Goal: Transaction & Acquisition: Purchase product/service

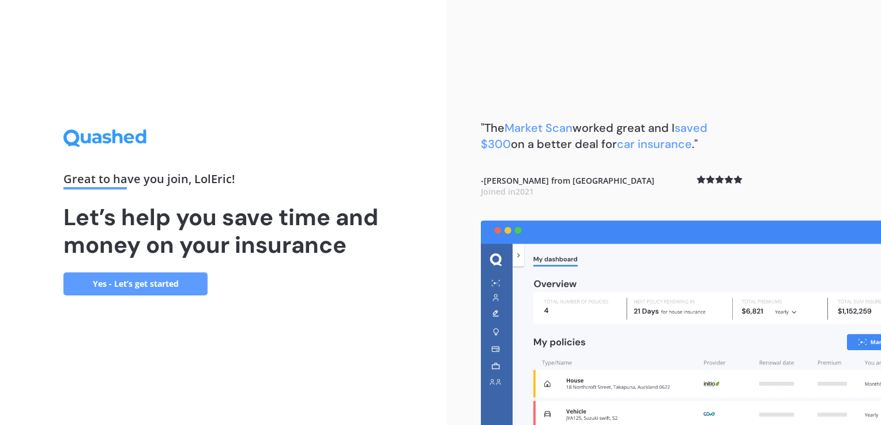
click at [180, 302] on div "Great to have you join , LolEric ! Let’s help you save time and money on your i…" at bounding box center [223, 212] width 446 height 425
click at [182, 280] on link "Yes - Let’s get started" at bounding box center [135, 284] width 144 height 23
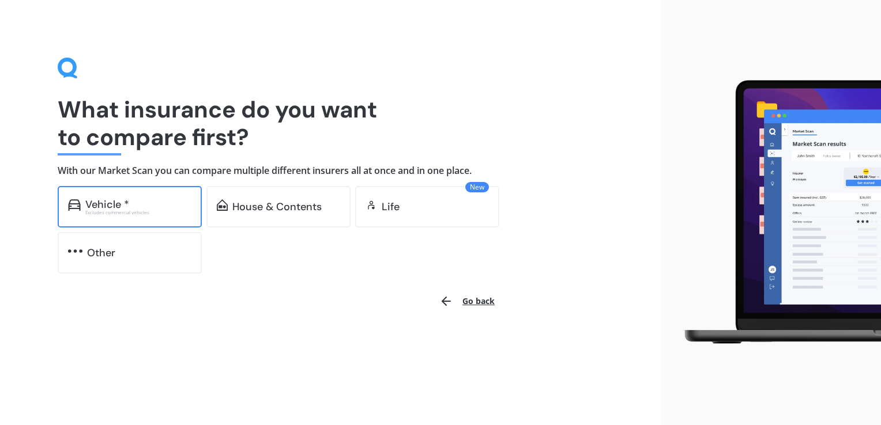
click at [124, 215] on div "Excludes commercial vehicles" at bounding box center [138, 212] width 106 height 5
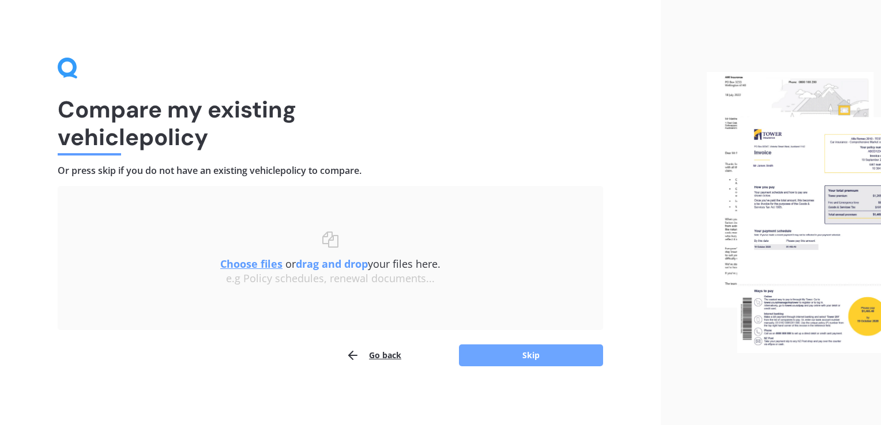
click at [498, 361] on button "Skip" at bounding box center [531, 356] width 144 height 22
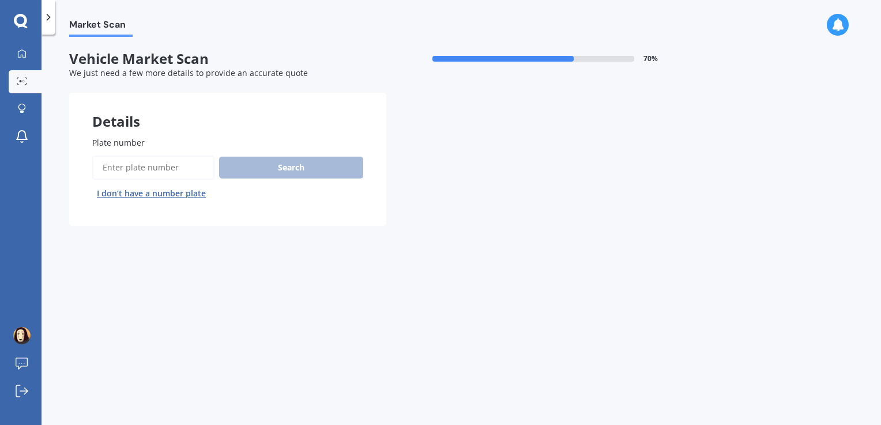
click at [164, 161] on input "Plate number" at bounding box center [153, 168] width 122 height 24
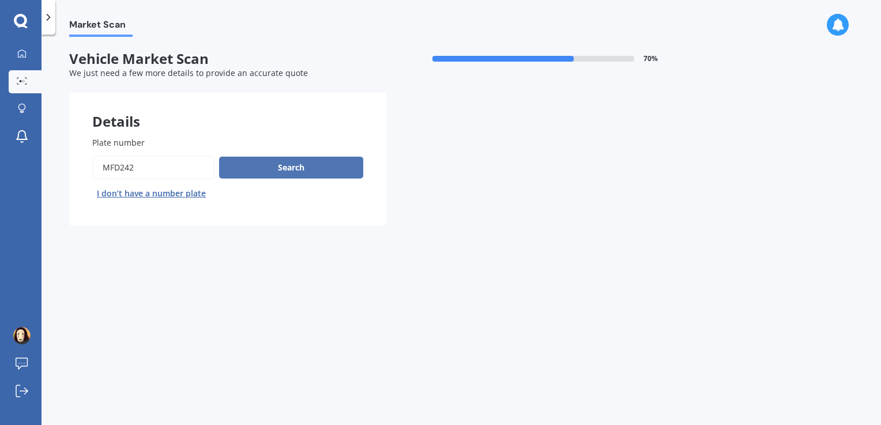
type input "MFD242"
click at [235, 170] on button "Search" at bounding box center [291, 168] width 144 height 22
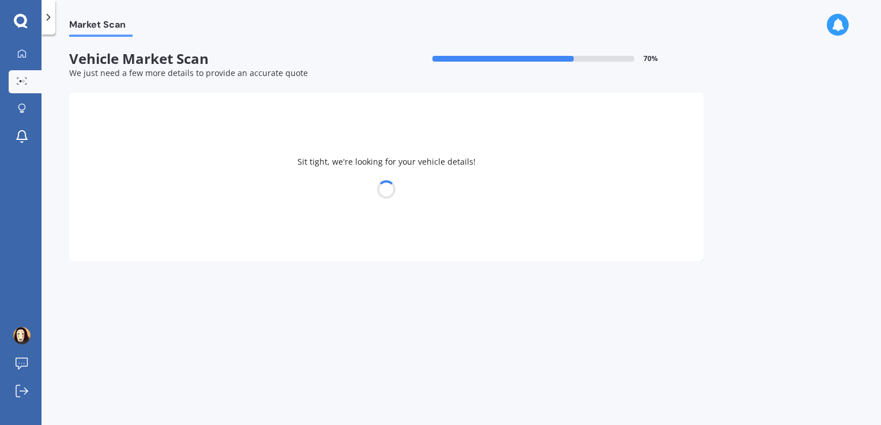
select select "NISSAN"
select select "ELGRAND"
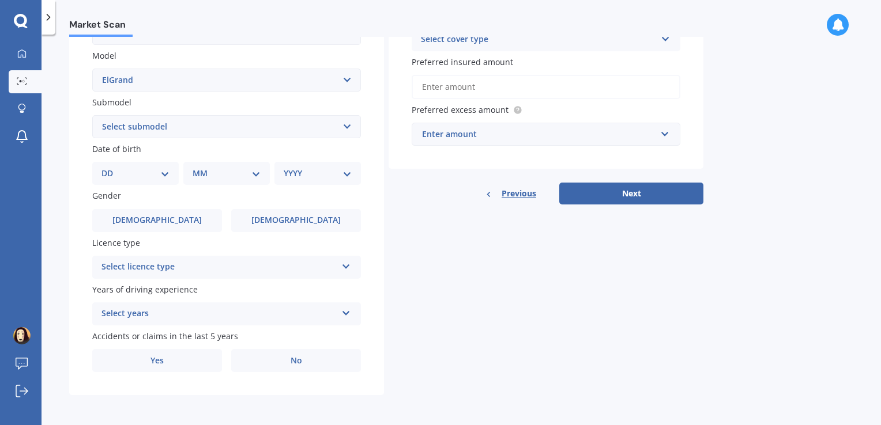
scroll to position [253, 0]
click at [135, 177] on select "DD 01 02 03 04 05 06 07 08 09 10 11 12 13 14 15 16 17 18 19 20 21 22 23 24 25 2…" at bounding box center [135, 174] width 68 height 13
select select "08"
click at [111, 168] on select "DD 01 02 03 04 05 06 07 08 09 10 11 12 13 14 15 16 17 18 19 20 21 22 23 24 25 2…" at bounding box center [135, 174] width 68 height 13
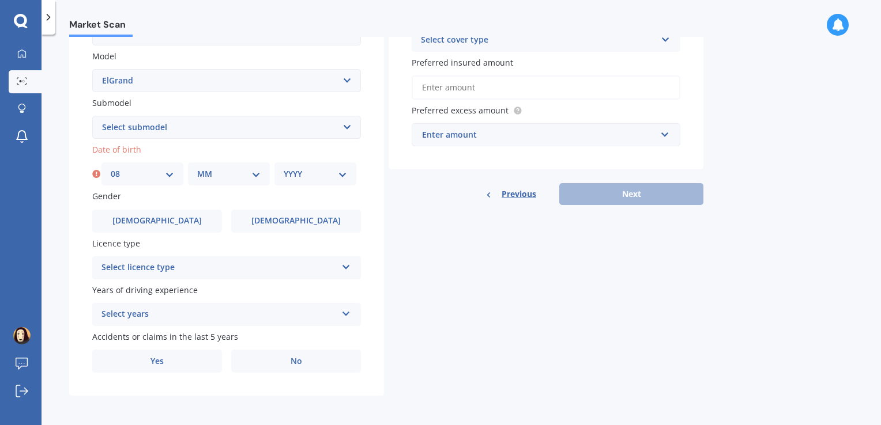
click at [217, 173] on select "MM 01 02 03 04 05 06 07 08 09 10 11 12" at bounding box center [228, 174] width 63 height 13
select select "10"
click at [197, 168] on select "MM 01 02 03 04 05 06 07 08 09 10 11 12" at bounding box center [228, 174] width 63 height 13
click at [306, 178] on select "YYYY 2025 2024 2023 2022 2021 2020 2019 2018 2017 2016 2015 2014 2013 2012 2011…" at bounding box center [315, 174] width 63 height 13
select select "1999"
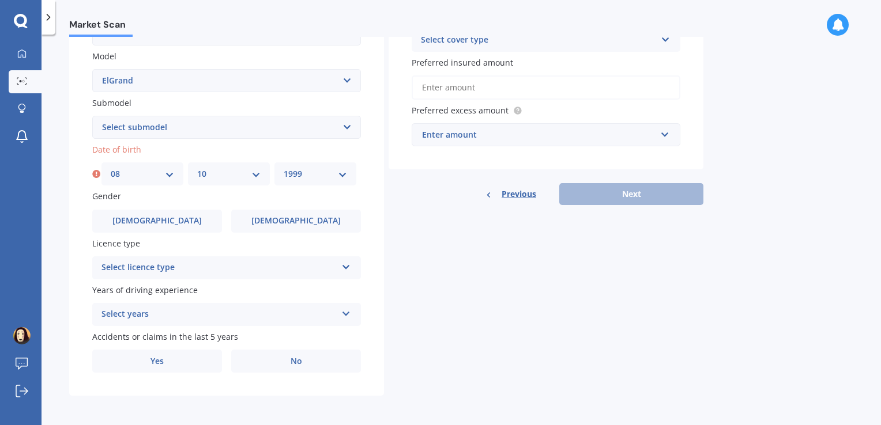
click at [284, 168] on select "YYYY 2025 2024 2023 2022 2021 2020 2019 2018 2017 2016 2015 2014 2013 2012 2011…" at bounding box center [315, 174] width 63 height 13
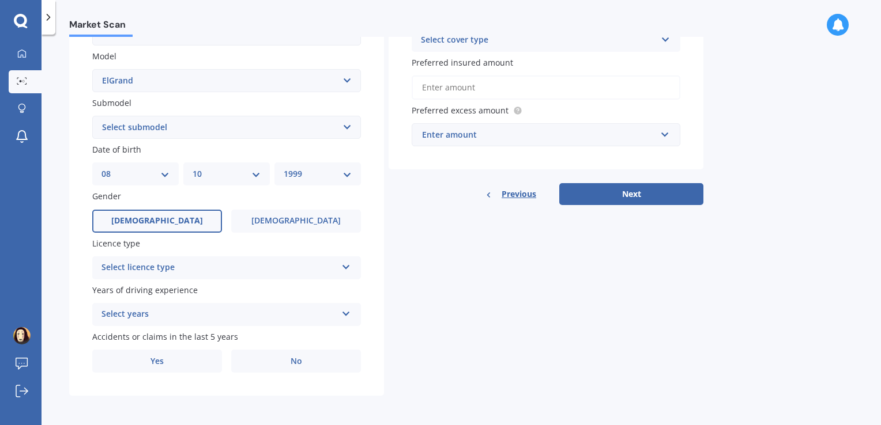
click at [190, 214] on label "[DEMOGRAPHIC_DATA]" at bounding box center [157, 221] width 130 height 23
click at [0, 0] on input "[DEMOGRAPHIC_DATA]" at bounding box center [0, 0] width 0 height 0
click at [180, 269] on div "Select licence type" at bounding box center [218, 268] width 235 height 14
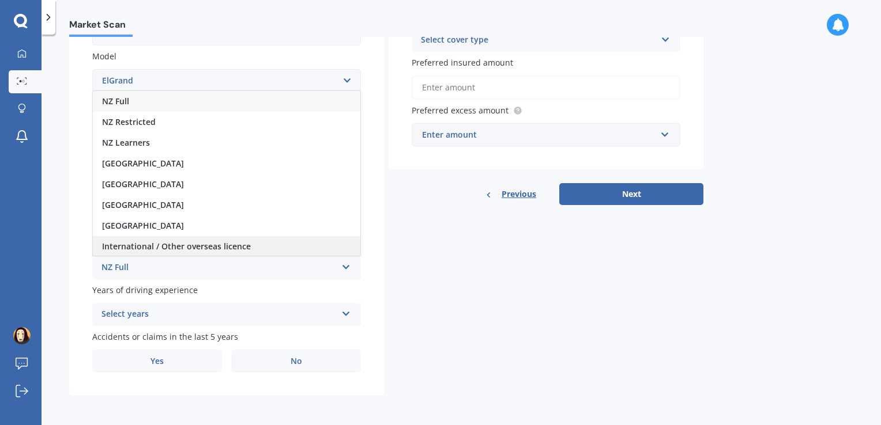
click at [198, 237] on div "International / Other overseas licence" at bounding box center [227, 246] width 268 height 21
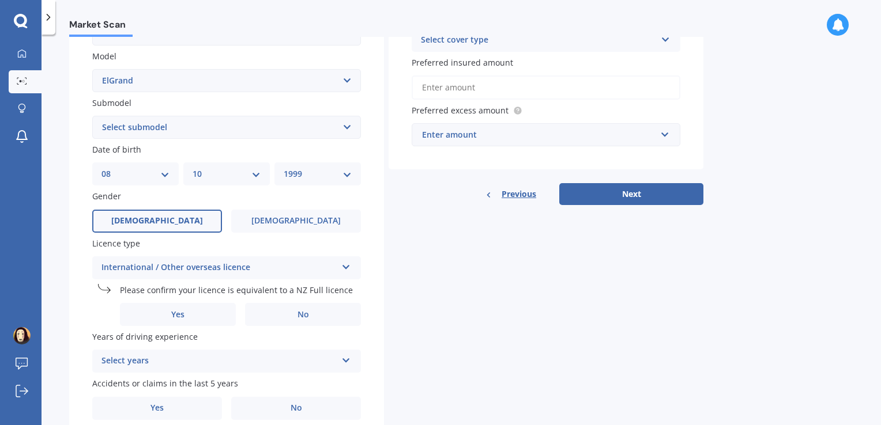
click at [190, 261] on div "International / Other overseas licence" at bounding box center [218, 268] width 235 height 14
click at [187, 306] on label "Yes" at bounding box center [178, 314] width 116 height 23
click at [0, 0] on input "Yes" at bounding box center [0, 0] width 0 height 0
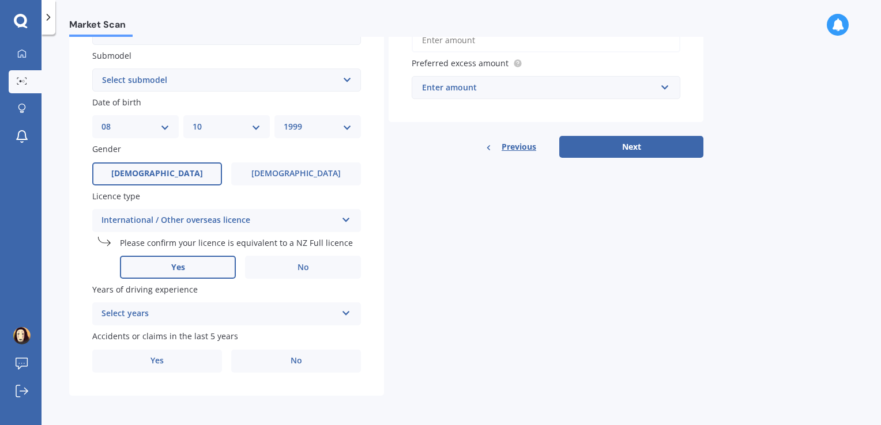
click at [113, 319] on div "Select years" at bounding box center [218, 314] width 235 height 14
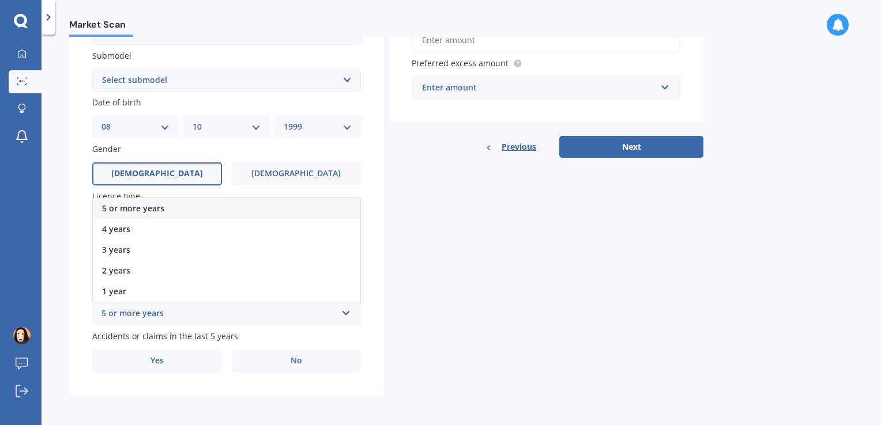
click at [159, 207] on span "5 or more years" at bounding box center [133, 208] width 62 height 11
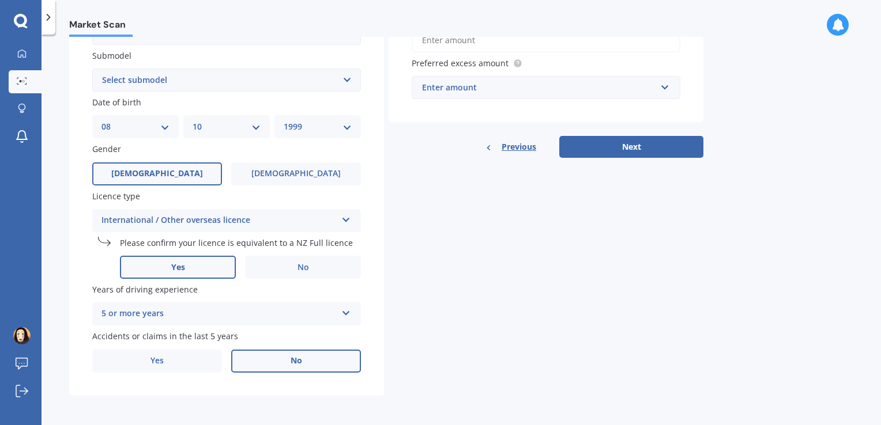
click at [295, 365] on span "No" at bounding box center [297, 361] width 12 height 10
click at [0, 0] on input "No" at bounding box center [0, 0] width 0 height 0
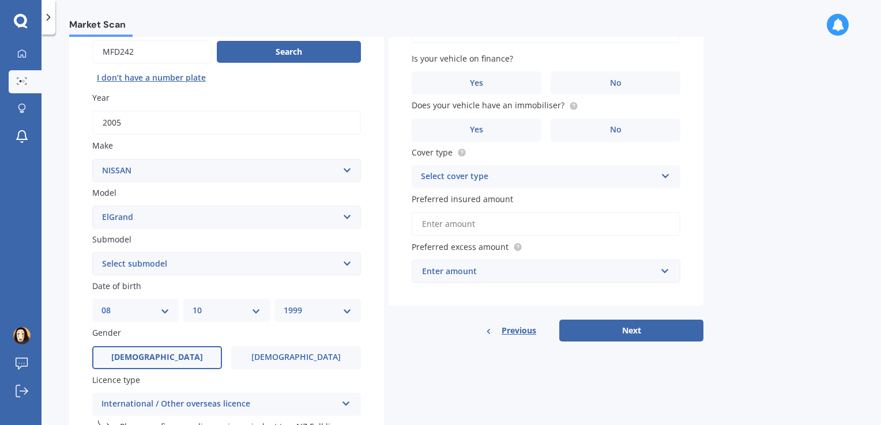
scroll to position [0, 0]
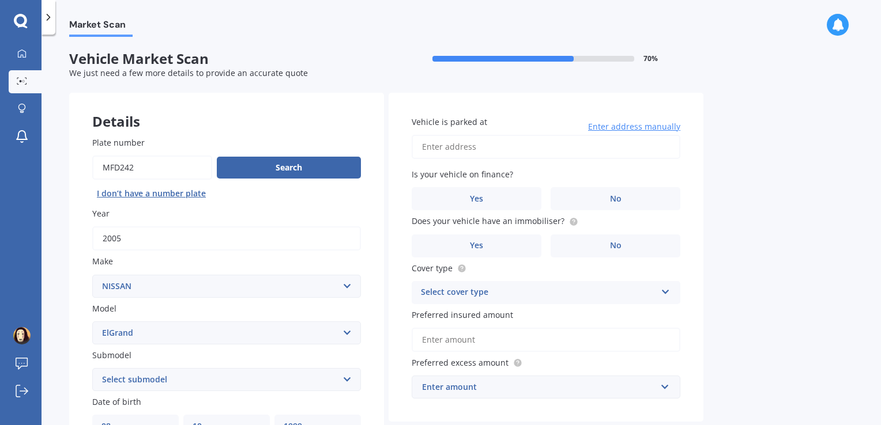
click at [526, 144] on input "Vehicle is parked at" at bounding box center [546, 147] width 269 height 24
paste input "insurance comparison [GEOGRAPHIC_DATA]"
type input "insurance comparison [GEOGRAPHIC_DATA]"
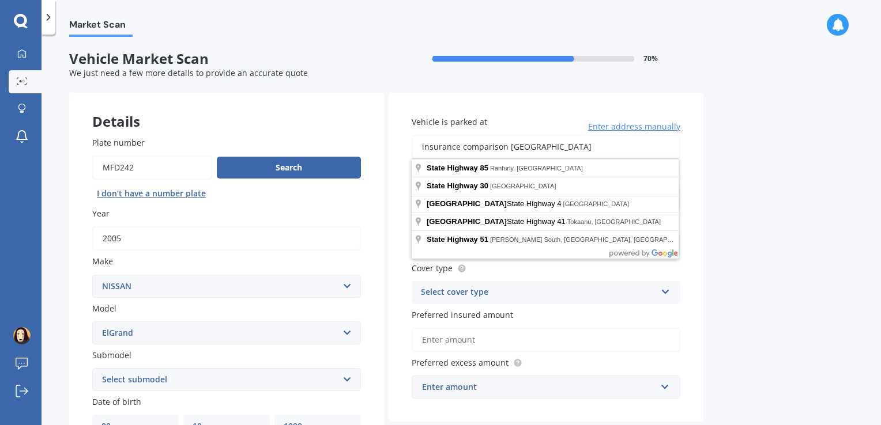
click at [522, 147] on input "insurance comparison [GEOGRAPHIC_DATA]" at bounding box center [546, 147] width 269 height 24
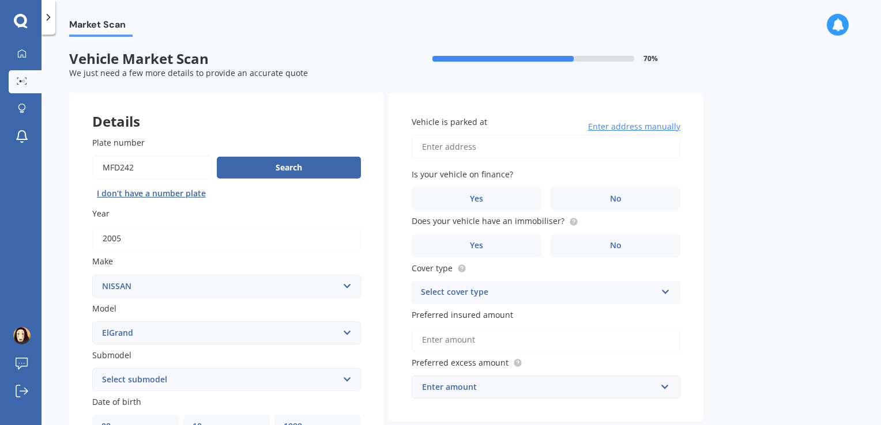
paste input "[STREET_ADDRESS]."
type input "[STREET_ADDRESS]"
click at [607, 210] on label "No" at bounding box center [616, 198] width 130 height 23
click at [0, 0] on input "No" at bounding box center [0, 0] width 0 height 0
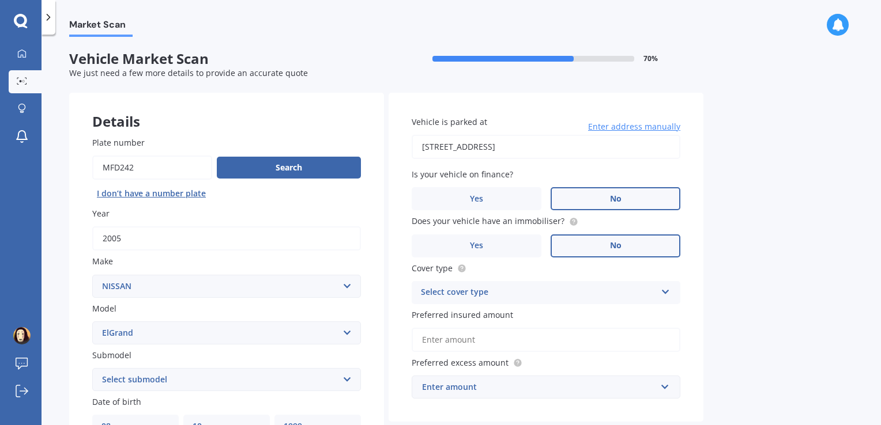
click at [600, 255] on label "No" at bounding box center [616, 246] width 130 height 23
click at [0, 0] on input "No" at bounding box center [0, 0] width 0 height 0
click at [570, 220] on circle at bounding box center [573, 221] width 7 height 7
click at [503, 254] on label "Yes" at bounding box center [477, 246] width 130 height 23
click at [0, 0] on input "Yes" at bounding box center [0, 0] width 0 height 0
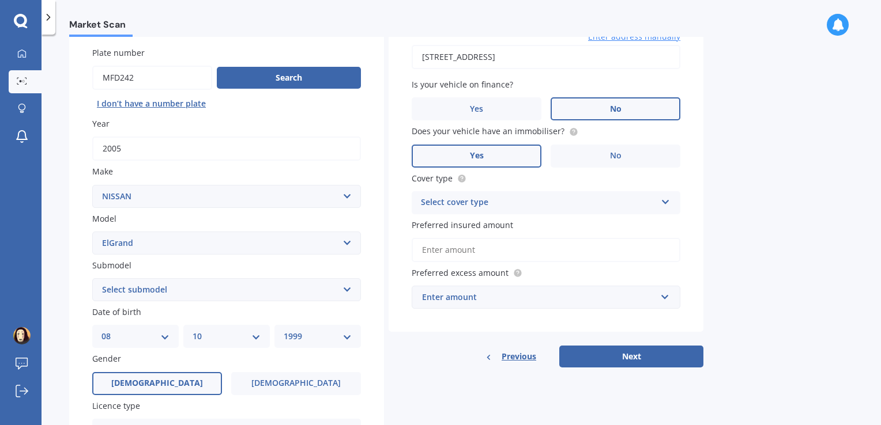
scroll to position [91, 0]
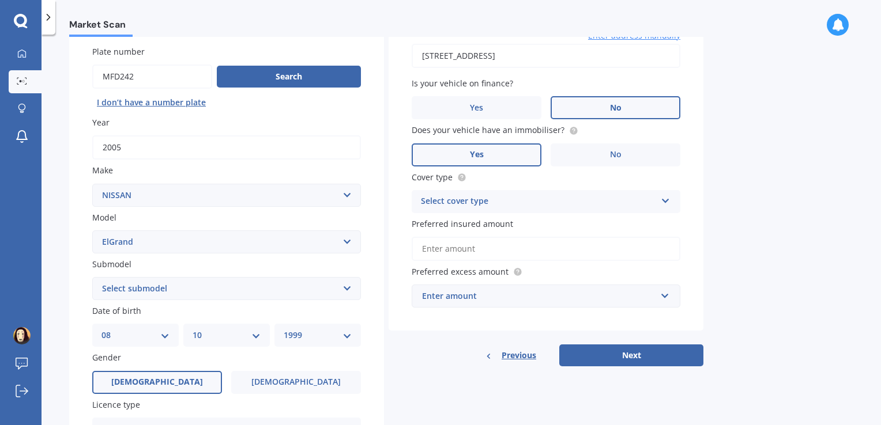
click at [526, 202] on div "Select cover type" at bounding box center [538, 202] width 235 height 14
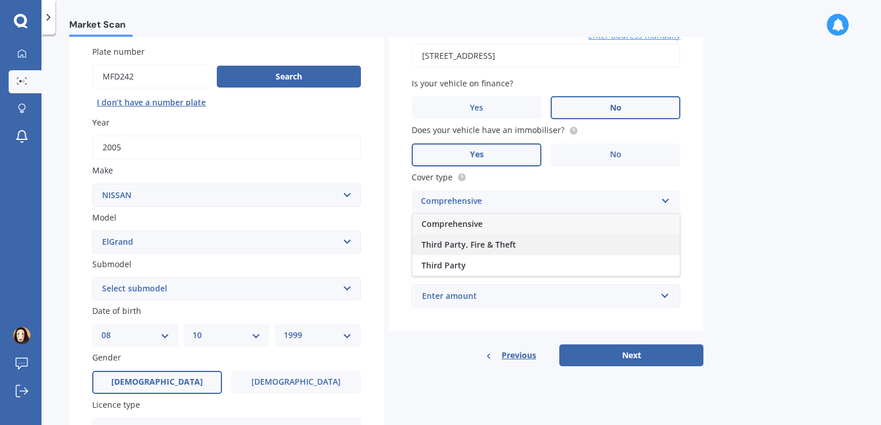
click at [498, 250] on div "Third Party, Fire & Theft" at bounding box center [546, 245] width 268 height 21
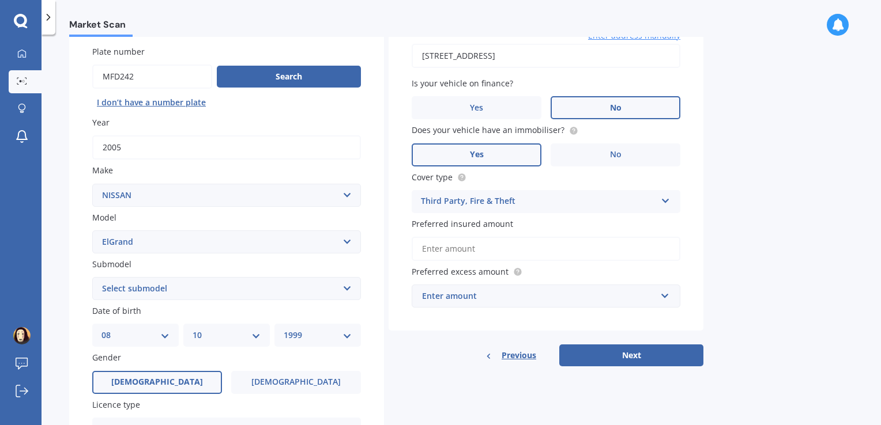
click at [498, 250] on input "Preferred insured amount" at bounding box center [546, 249] width 269 height 24
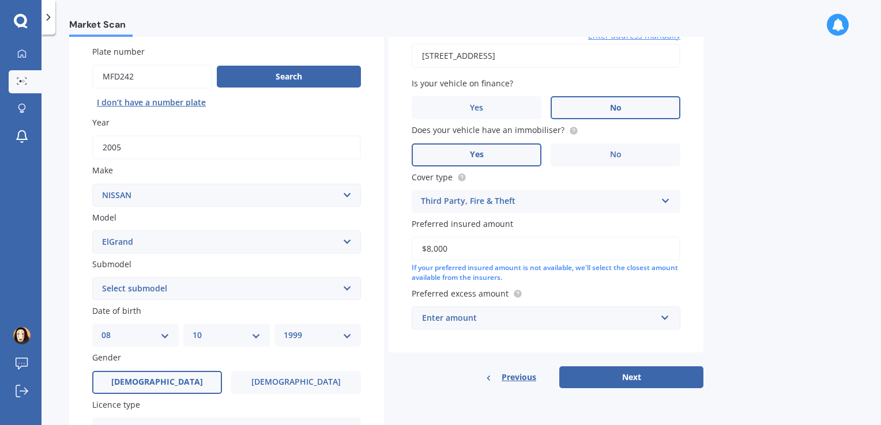
type input "$8,000"
click at [461, 324] on input "text" at bounding box center [542, 318] width 258 height 22
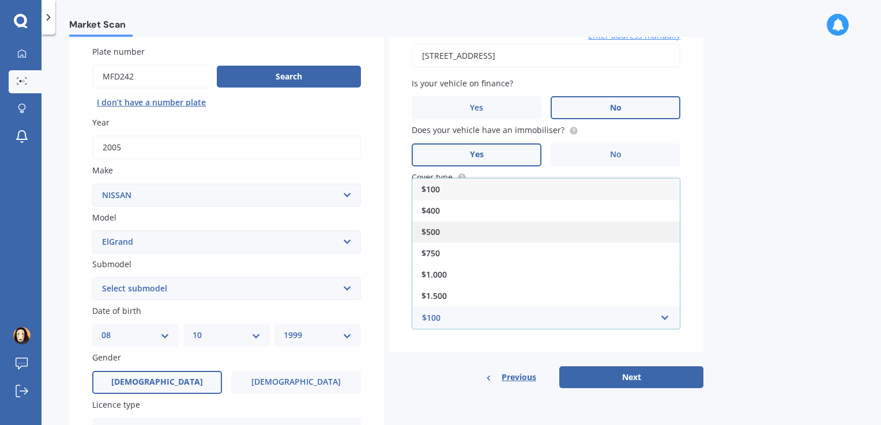
click at [480, 236] on div "$500" at bounding box center [546, 231] width 268 height 21
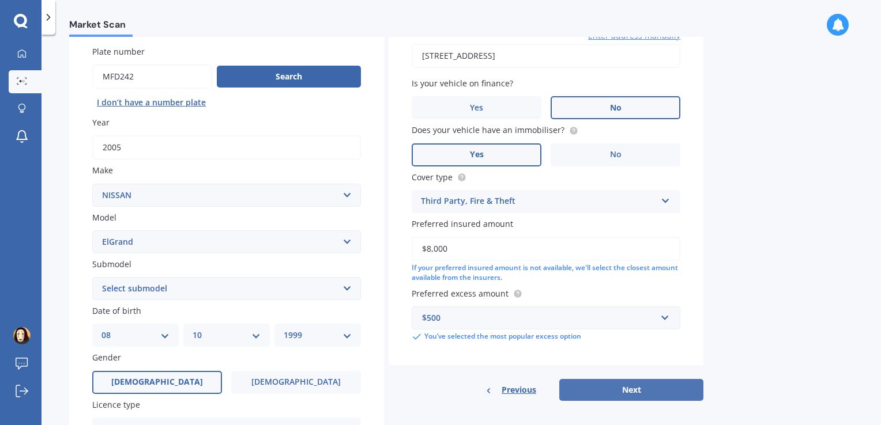
click at [630, 382] on button "Next" at bounding box center [631, 390] width 144 height 22
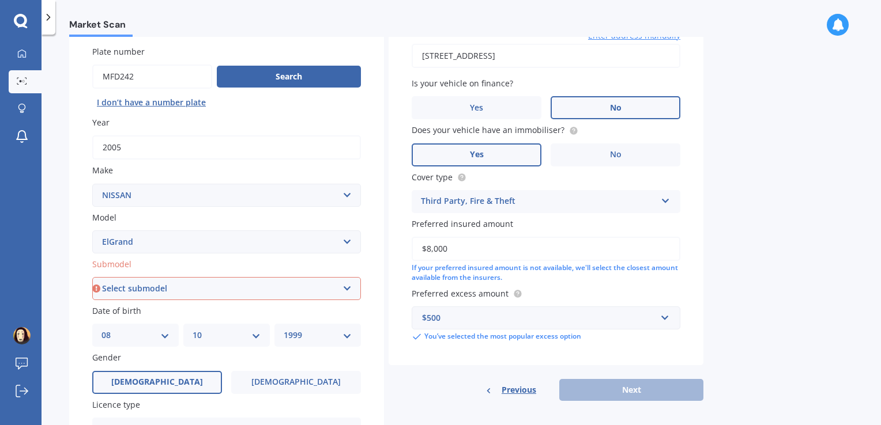
click at [304, 294] on select "Select submodel (All other) Diesel Station Wagon 4WD" at bounding box center [226, 288] width 269 height 23
click at [92, 277] on select "Select submodel (All other) Diesel Station Wagon 4WD" at bounding box center [226, 288] width 269 height 23
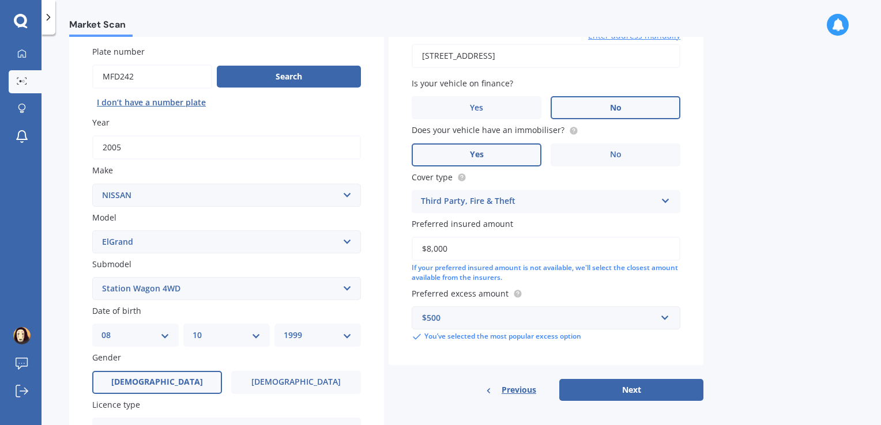
click at [300, 292] on select "Select submodel (All other) Diesel Station Wagon 4WD" at bounding box center [226, 288] width 269 height 23
select select "(ALL OTHER)"
click at [92, 277] on select "Select submodel (All other) Diesel Station Wagon 4WD" at bounding box center [226, 288] width 269 height 23
click at [653, 385] on button "Next" at bounding box center [631, 390] width 144 height 22
select select "08"
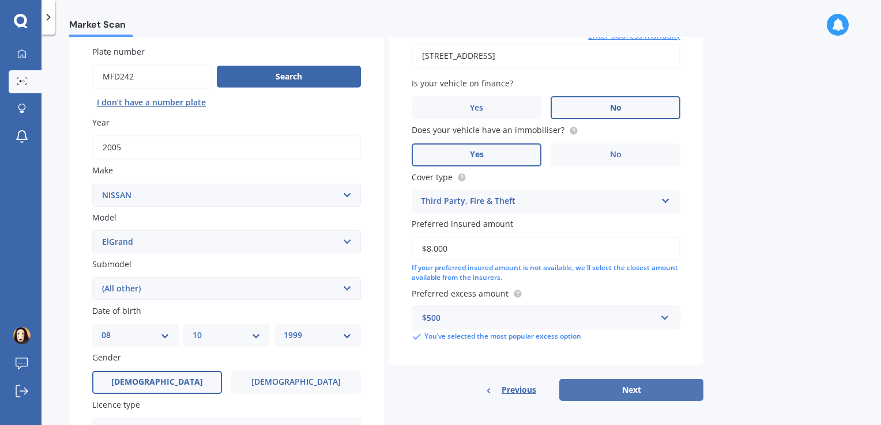
select select "10"
select select "1999"
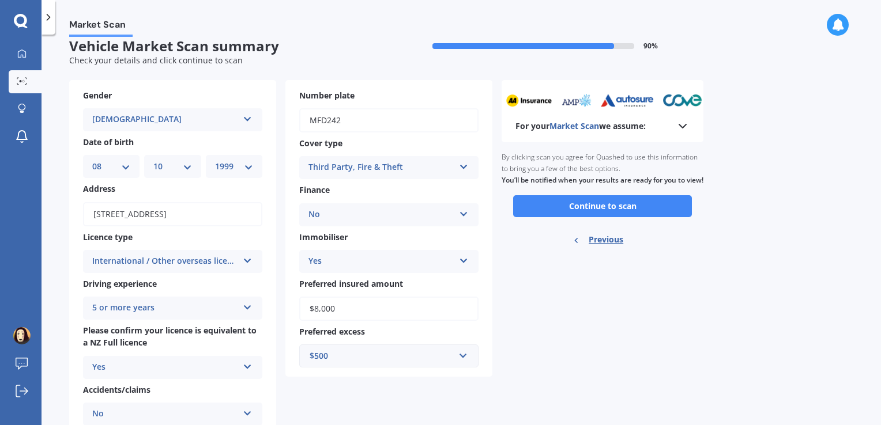
scroll to position [0, 0]
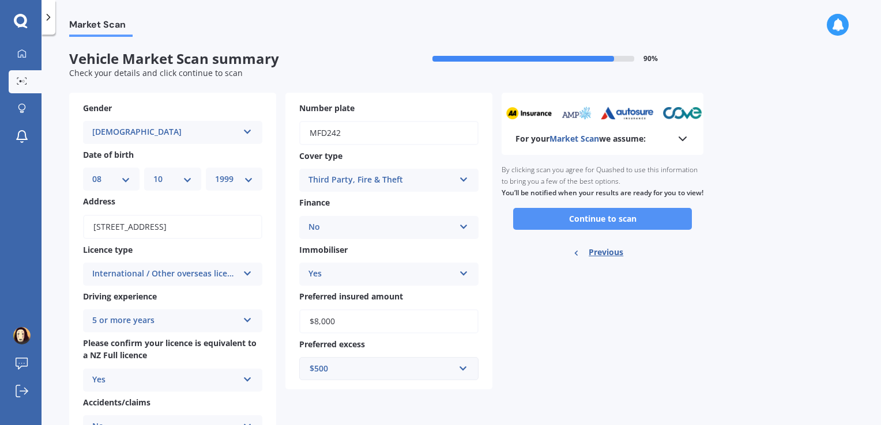
click at [615, 230] on button "Continue to scan" at bounding box center [602, 219] width 179 height 22
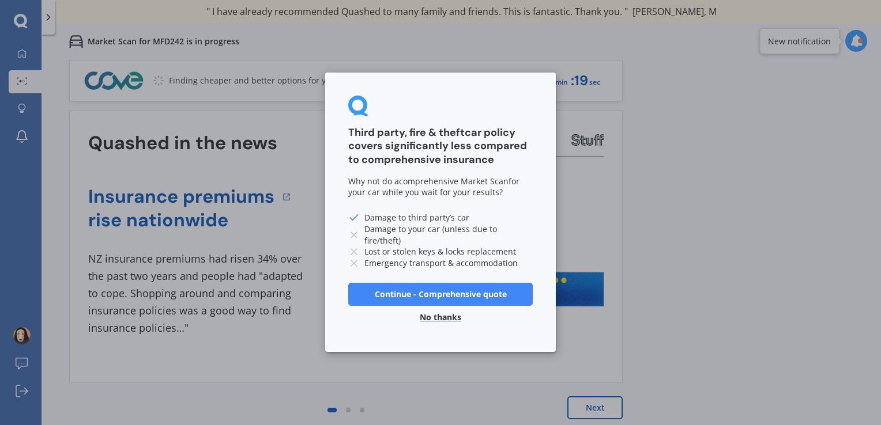
click at [448, 311] on button "No thanks" at bounding box center [440, 318] width 55 height 23
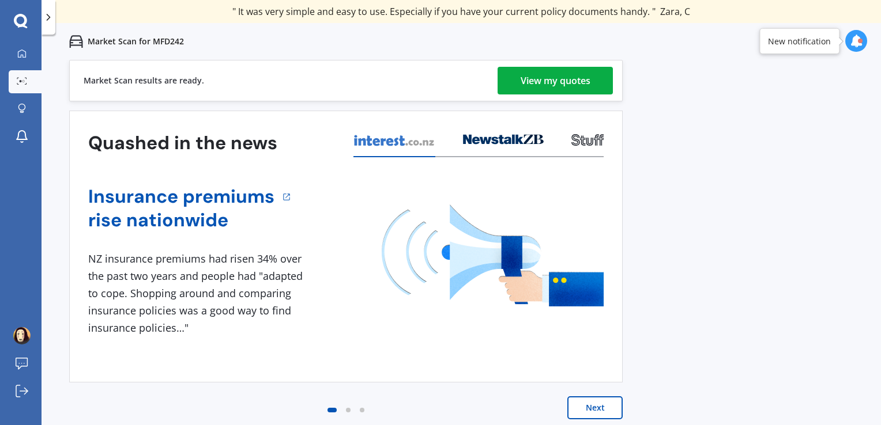
click at [537, 84] on div "View my quotes" at bounding box center [556, 81] width 70 height 28
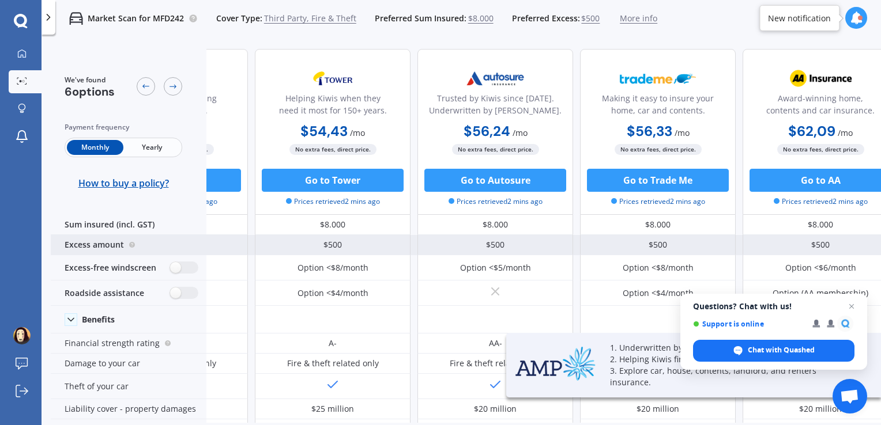
scroll to position [0, 299]
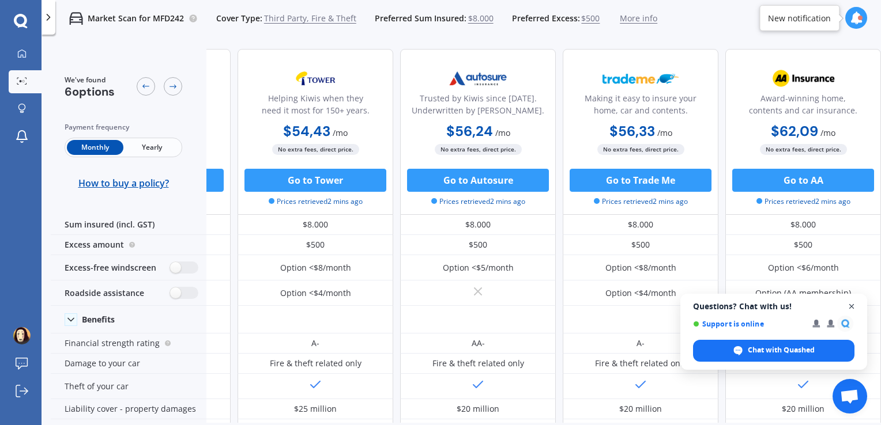
click at [857, 308] on span "Close chat" at bounding box center [852, 307] width 14 height 14
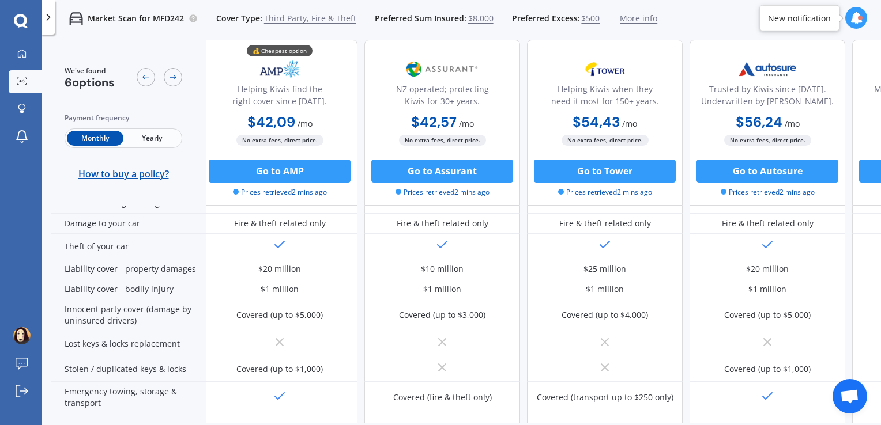
scroll to position [385, 5]
